Goal: Check status: Check status

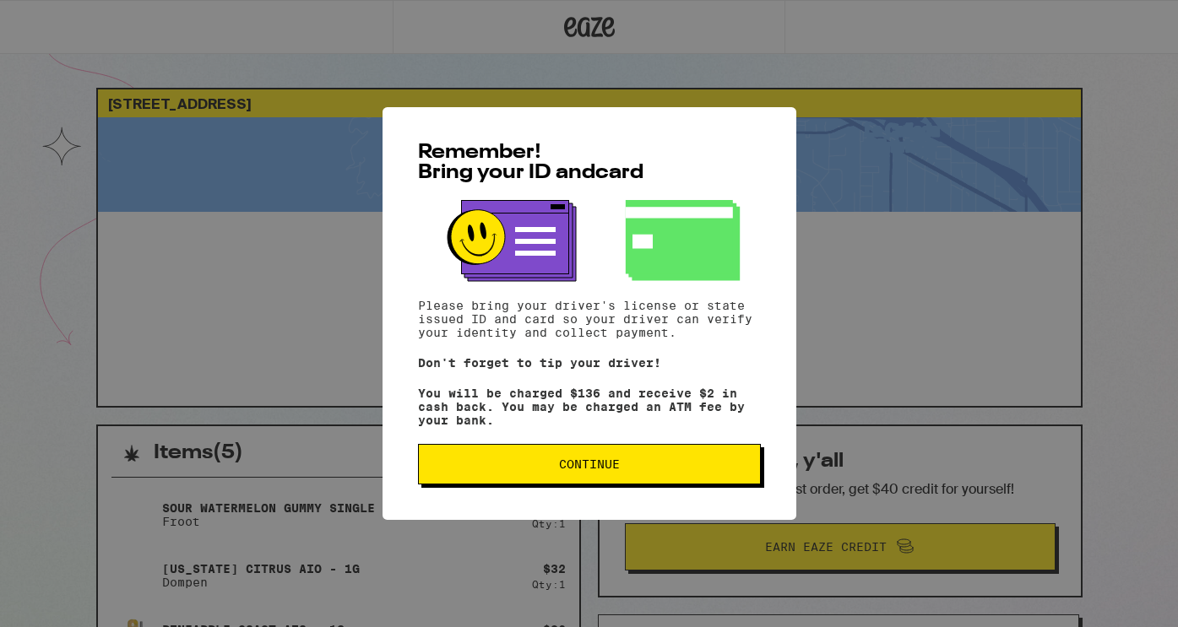
click at [626, 485] on button "Continue" at bounding box center [589, 464] width 343 height 41
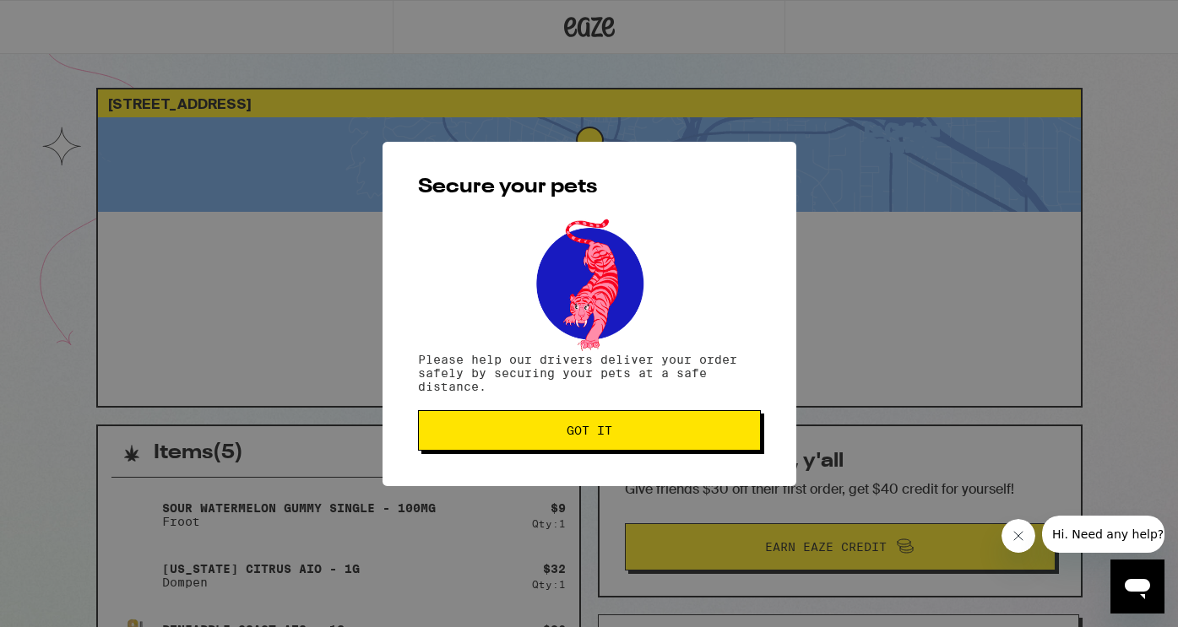
click at [629, 433] on span "Got it" at bounding box center [589, 431] width 314 height 12
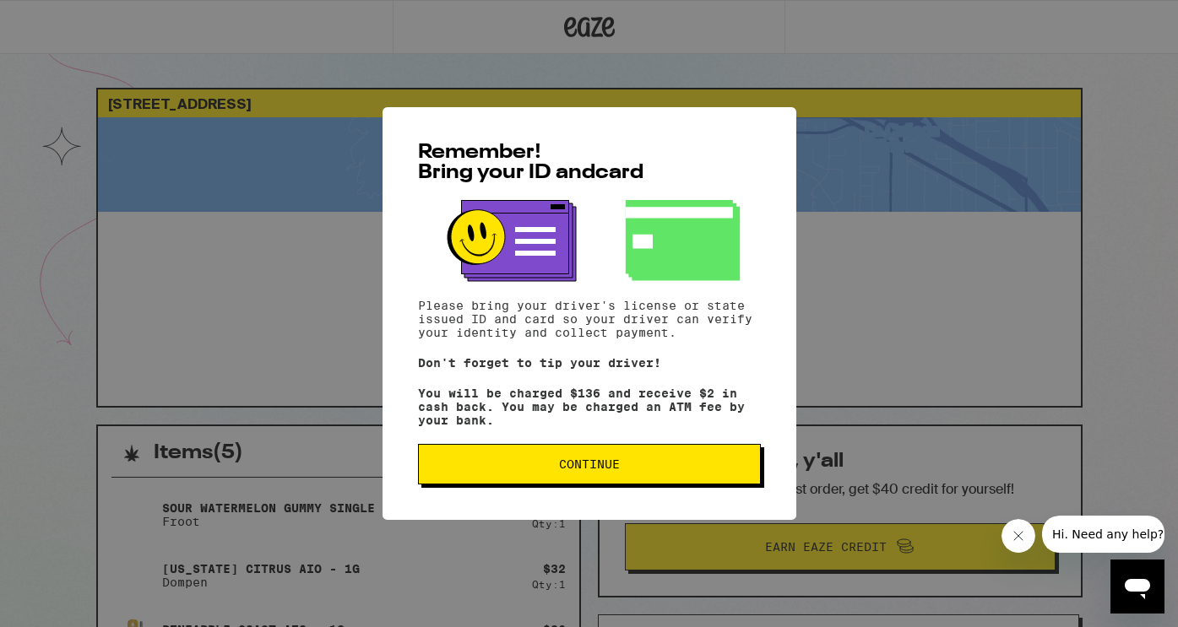
click at [634, 483] on button "Continue" at bounding box center [589, 464] width 343 height 41
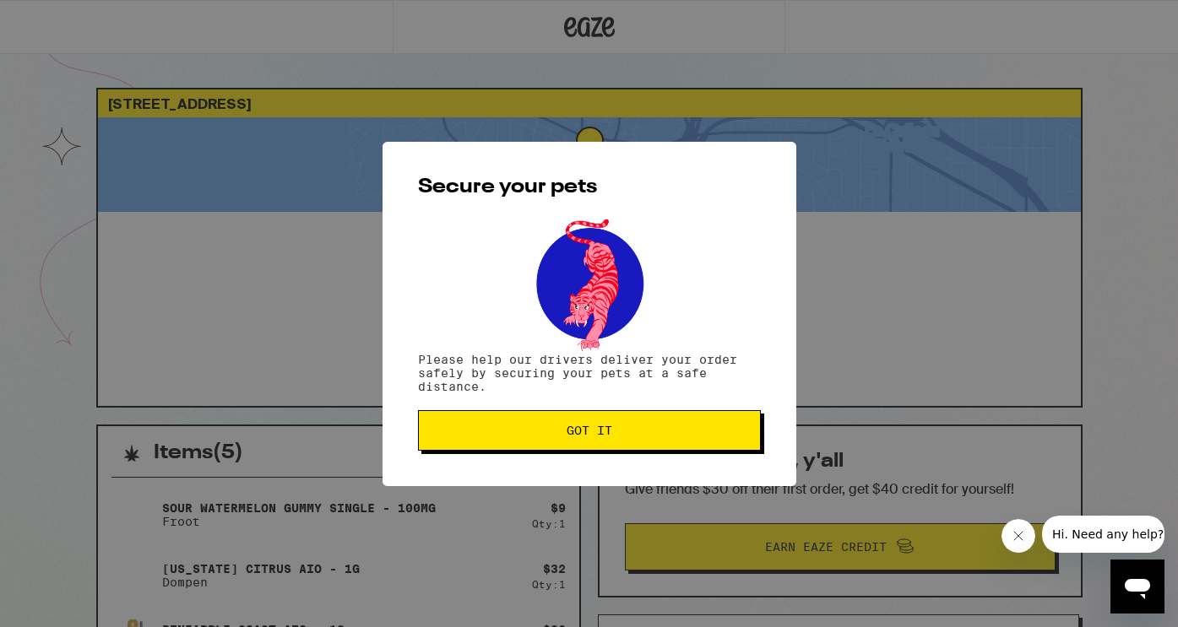
click at [629, 437] on span "Got it" at bounding box center [589, 431] width 314 height 12
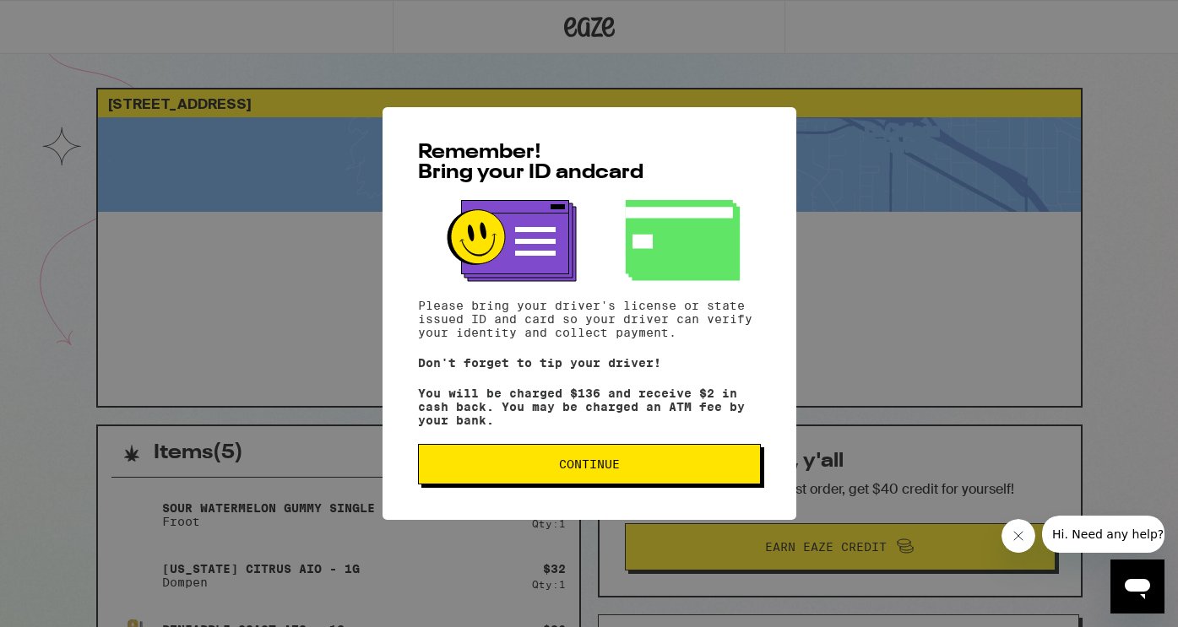
click at [630, 470] on span "Continue" at bounding box center [589, 464] width 314 height 12
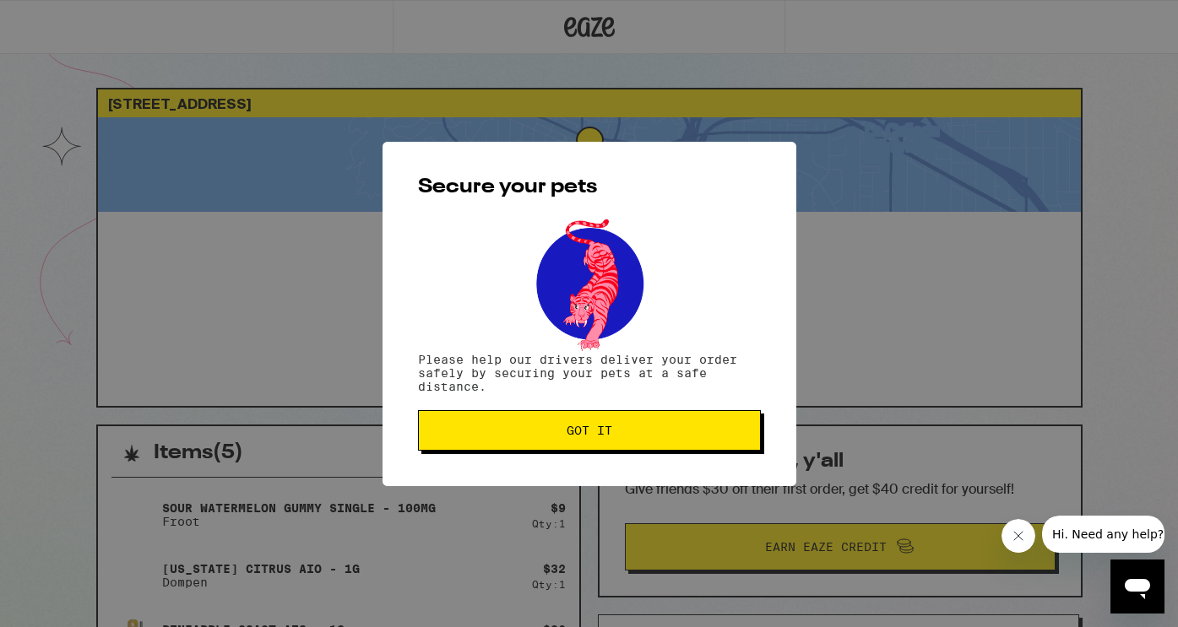
click at [630, 442] on button "Got it" at bounding box center [589, 430] width 343 height 41
